Goal: Download file/media

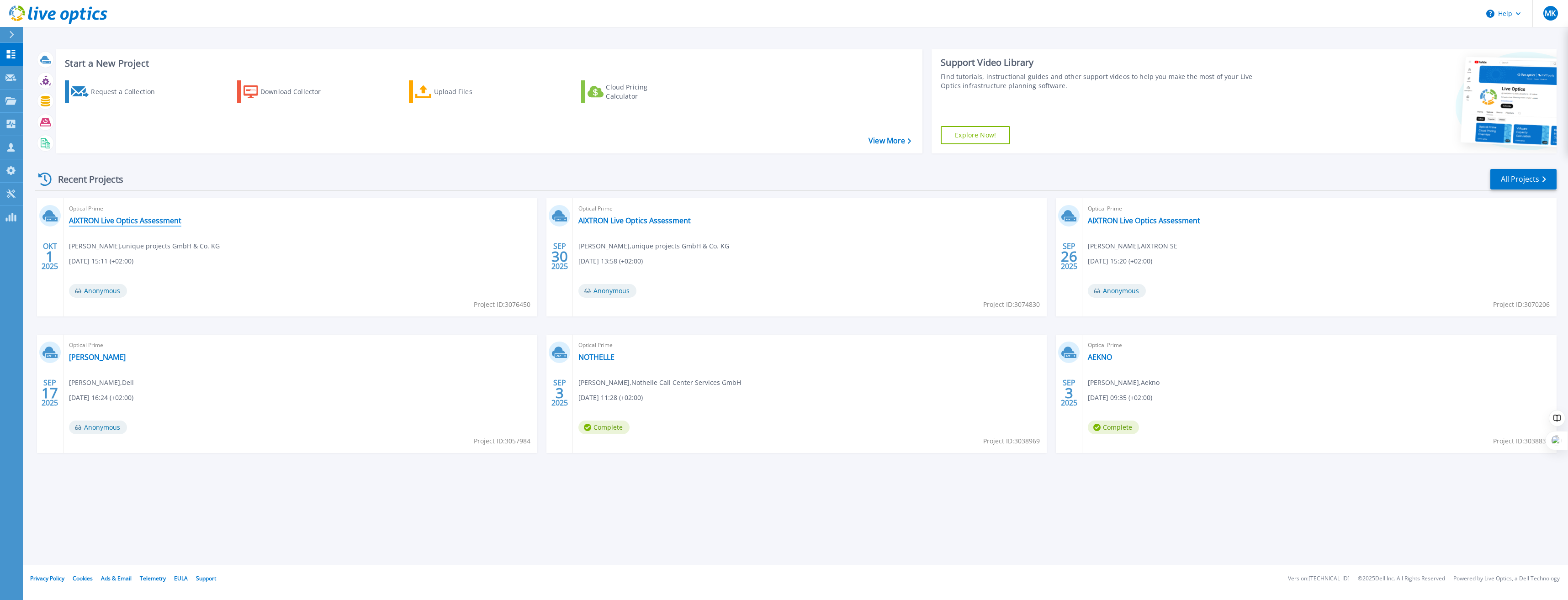
click at [130, 221] on link "AIXTRON Live Optics Assessment" at bounding box center [125, 220] width 113 height 9
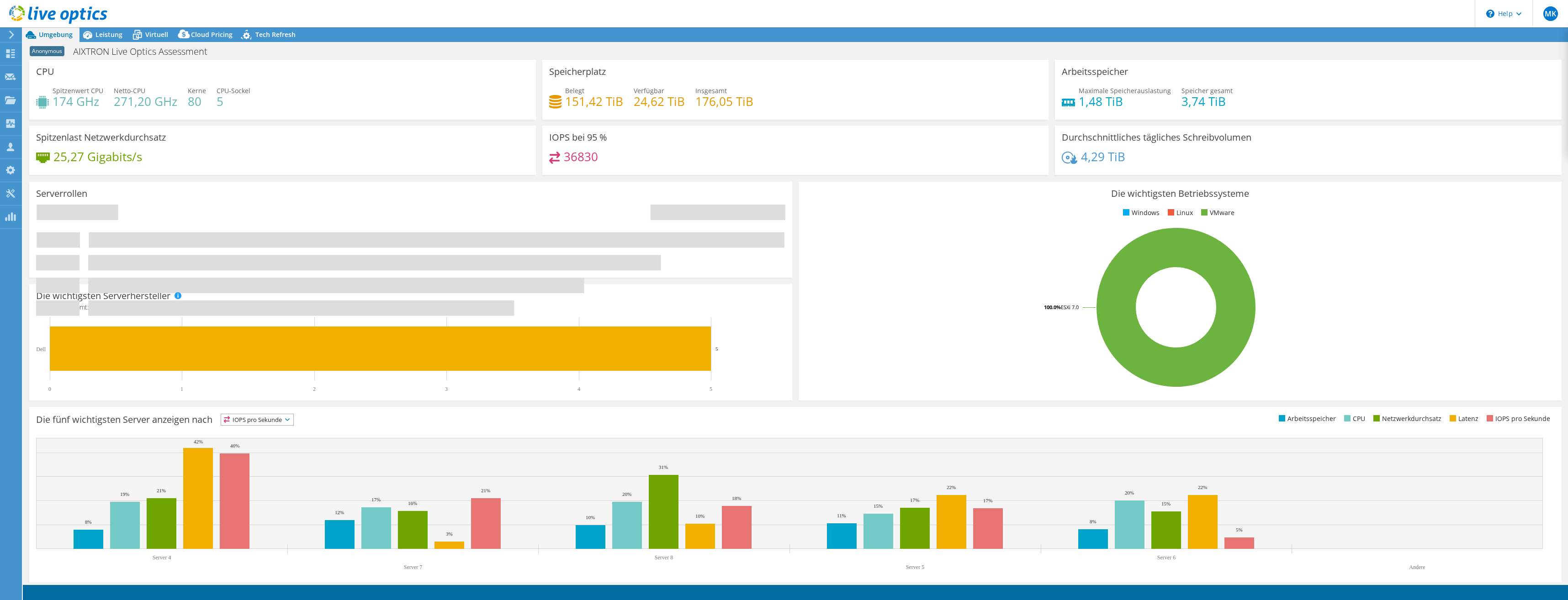
select select "USD"
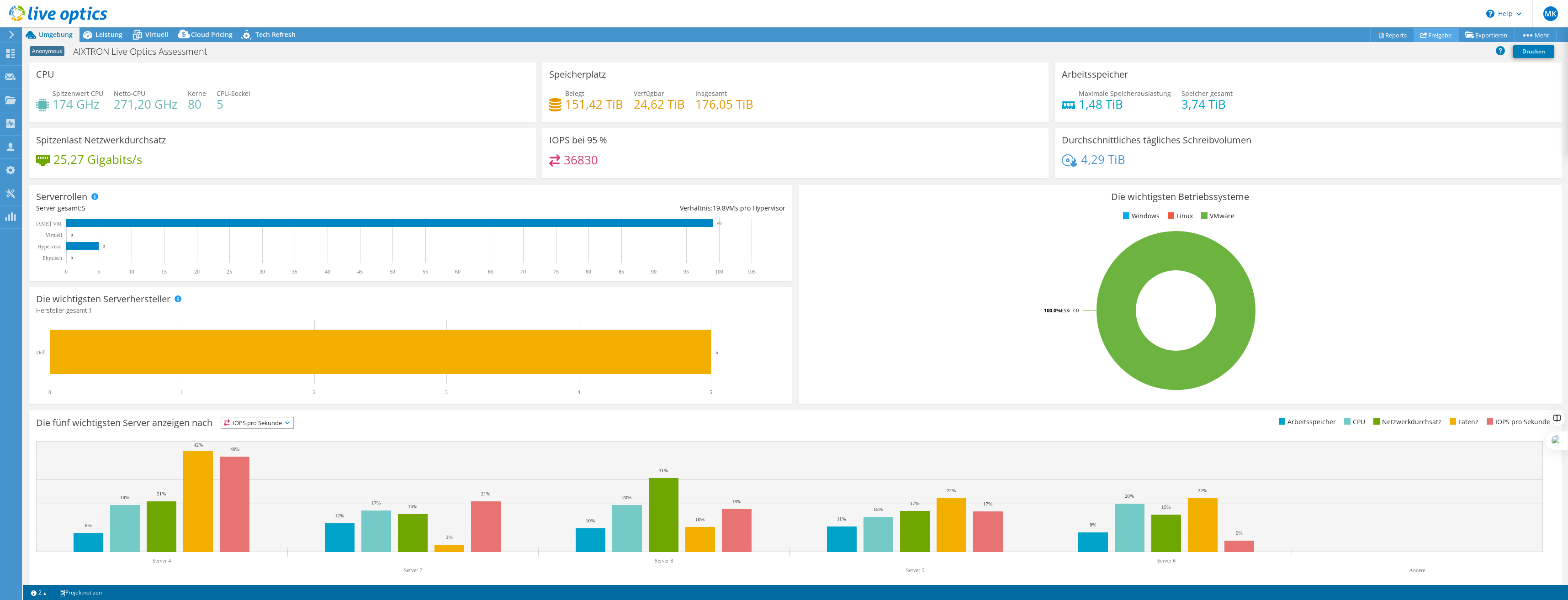
click at [1431, 36] on link "Freigabe" at bounding box center [1436, 35] width 45 height 14
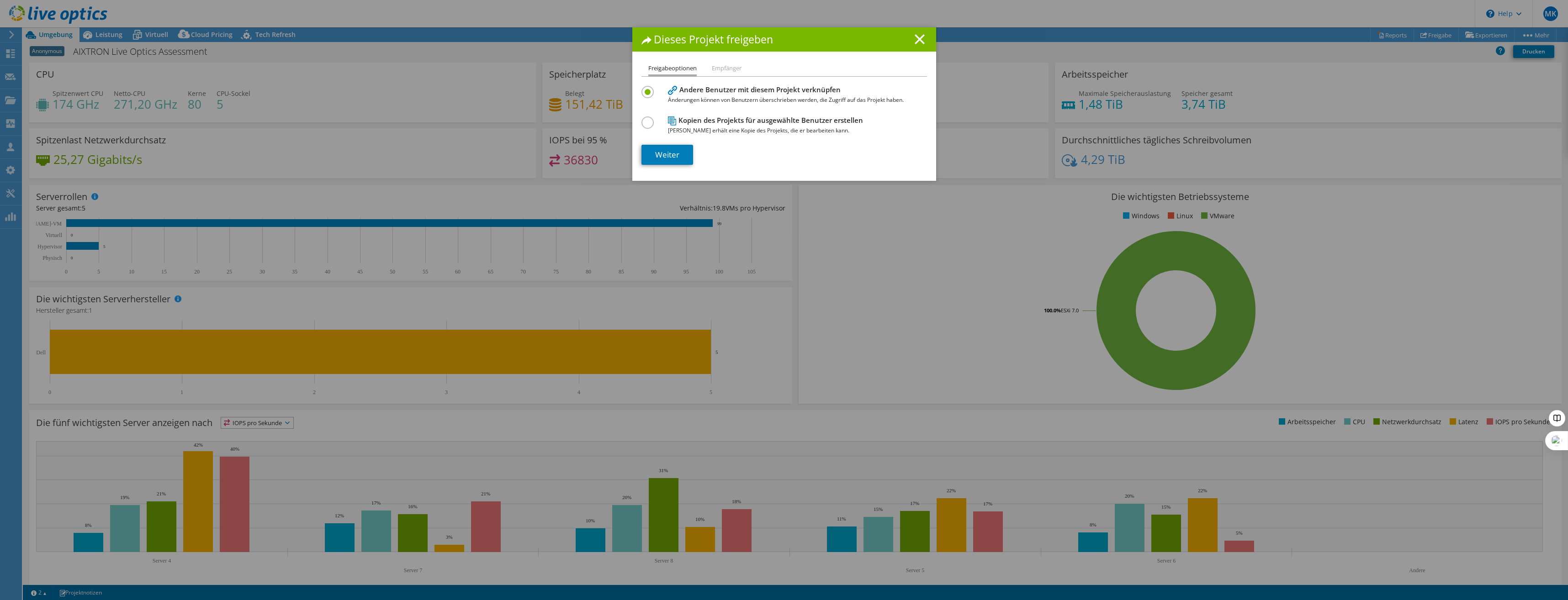
click at [915, 41] on icon at bounding box center [920, 39] width 10 height 10
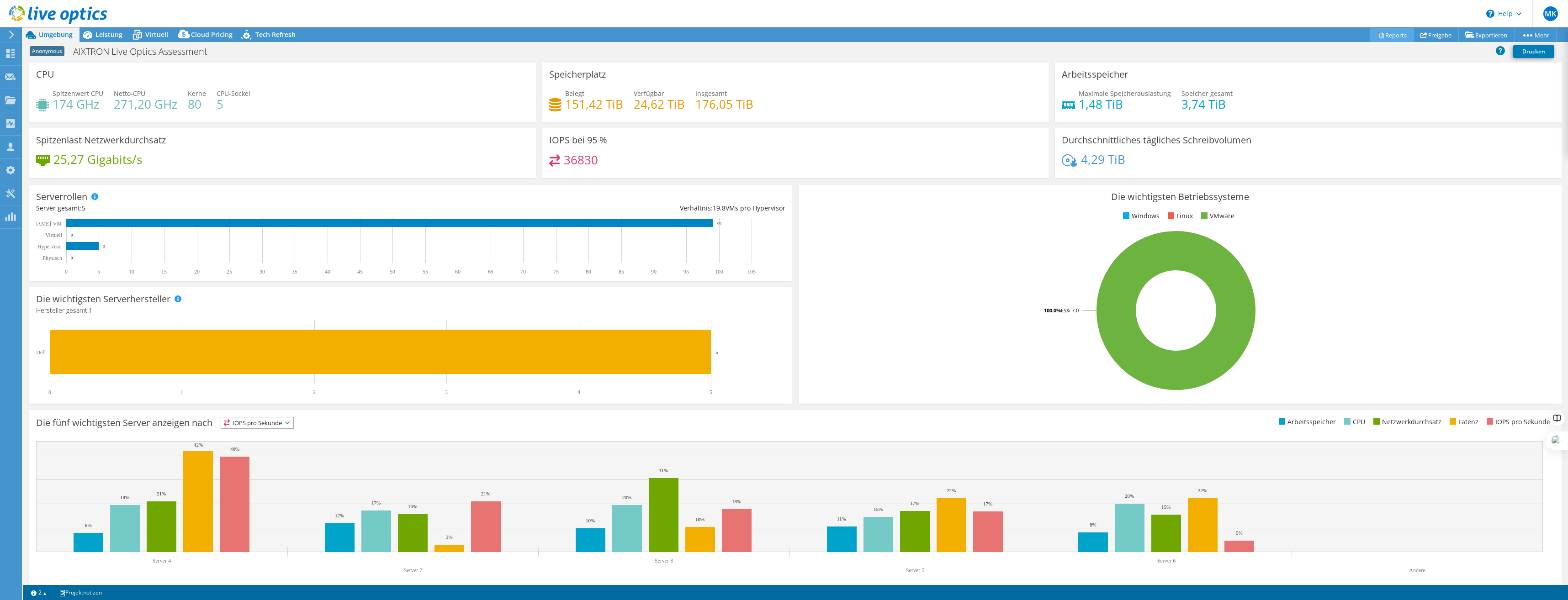
click at [1395, 38] on link "Reports" at bounding box center [1392, 35] width 44 height 14
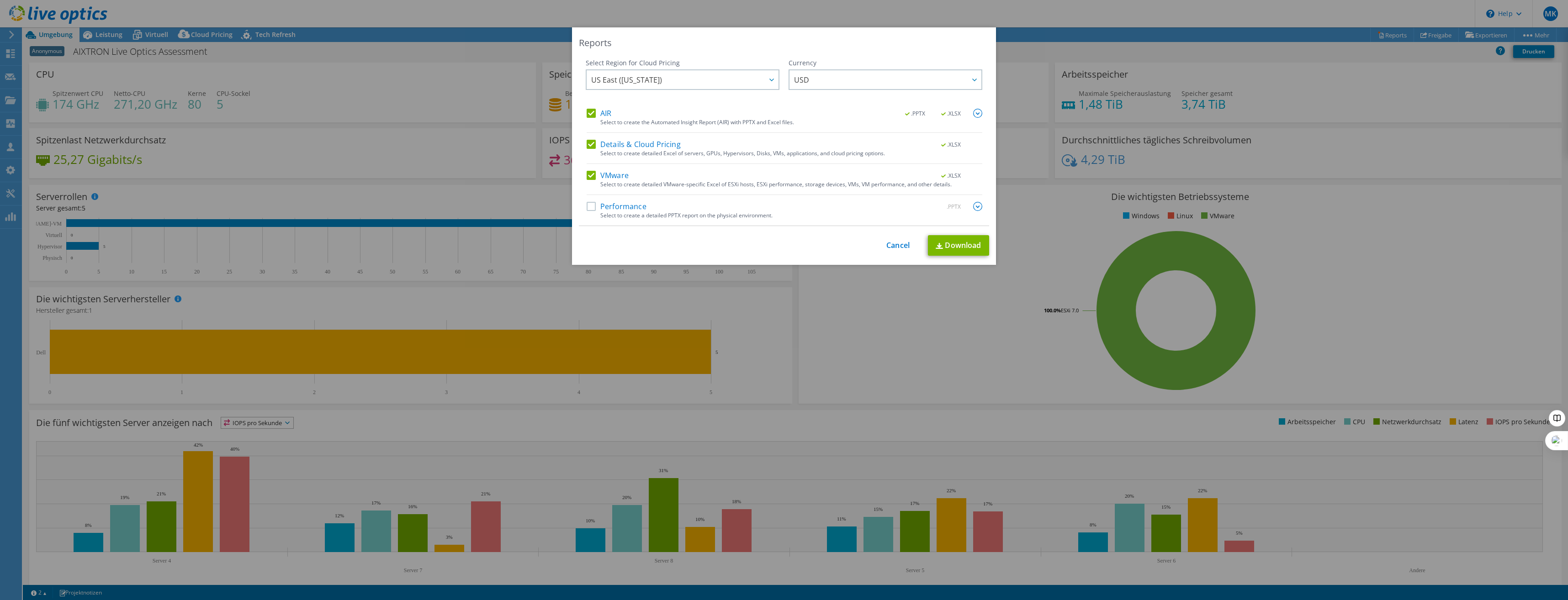
click at [595, 139] on div "AIR .PPTX .XLSX Select to create the Automated Insight Report (AIR) with PPTX a…" at bounding box center [785, 167] width 396 height 117
click at [592, 109] on label "AIR" at bounding box center [599, 113] width 25 height 9
click at [0, 0] on input "AIR" at bounding box center [0, 0] width 0 height 0
click at [591, 148] on label "Details & Cloud Pricing" at bounding box center [634, 144] width 94 height 9
click at [0, 0] on input "Details & Cloud Pricing" at bounding box center [0, 0] width 0 height 0
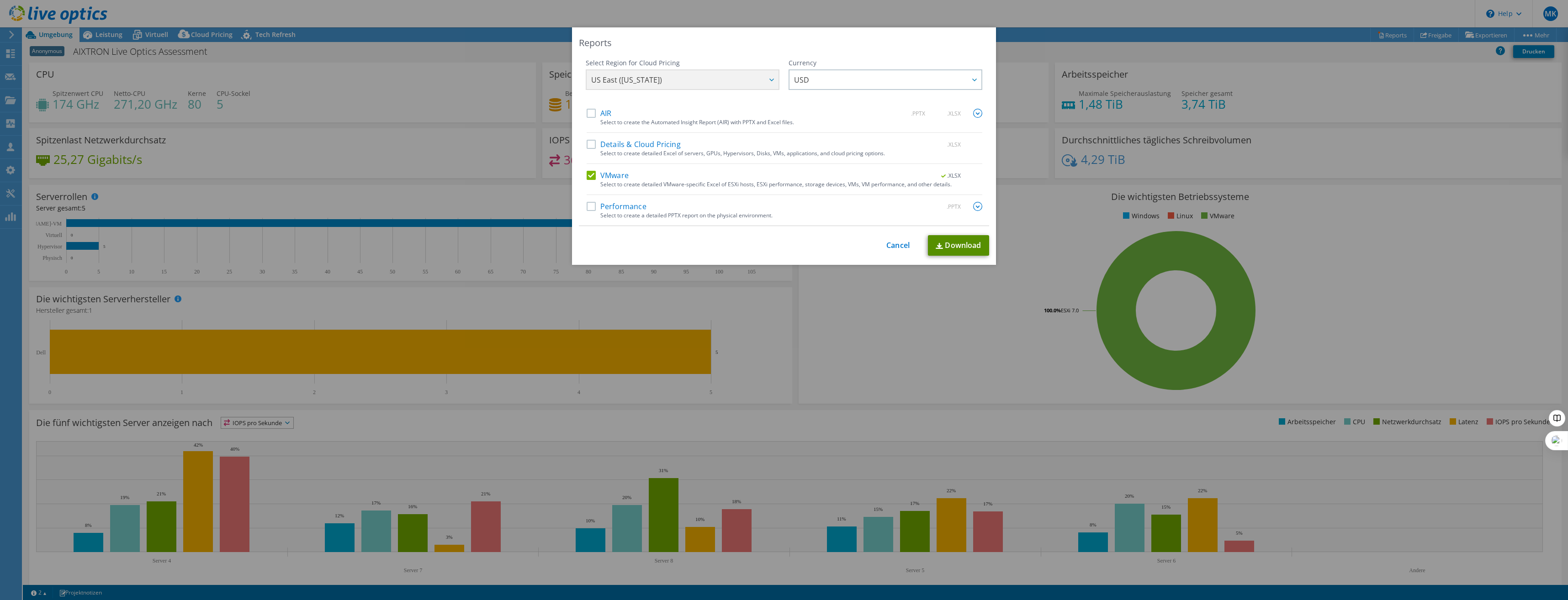
click at [946, 248] on link "Download" at bounding box center [958, 246] width 61 height 21
click at [893, 244] on link "Cancel" at bounding box center [898, 245] width 23 height 9
